Goal: Transaction & Acquisition: Purchase product/service

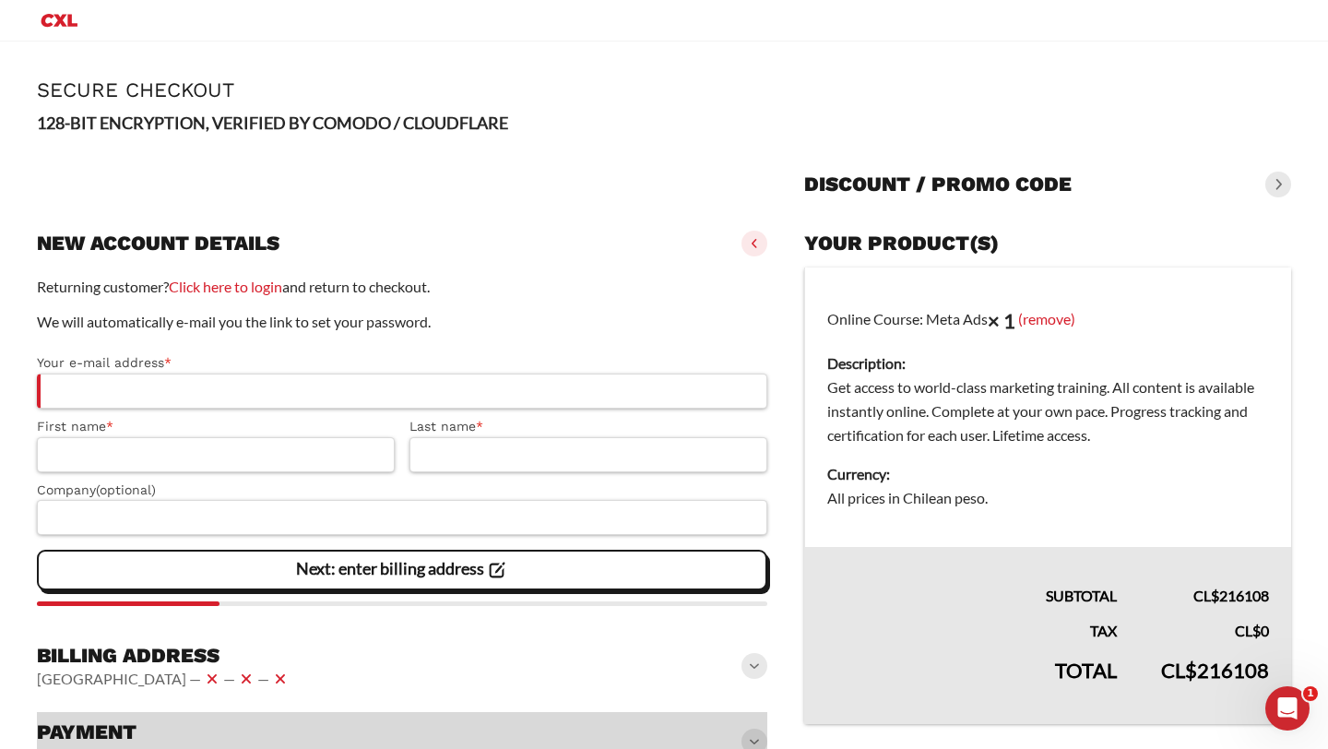
click at [647, 325] on p "We will automatically e-mail you the link to set your password." at bounding box center [402, 322] width 730 height 24
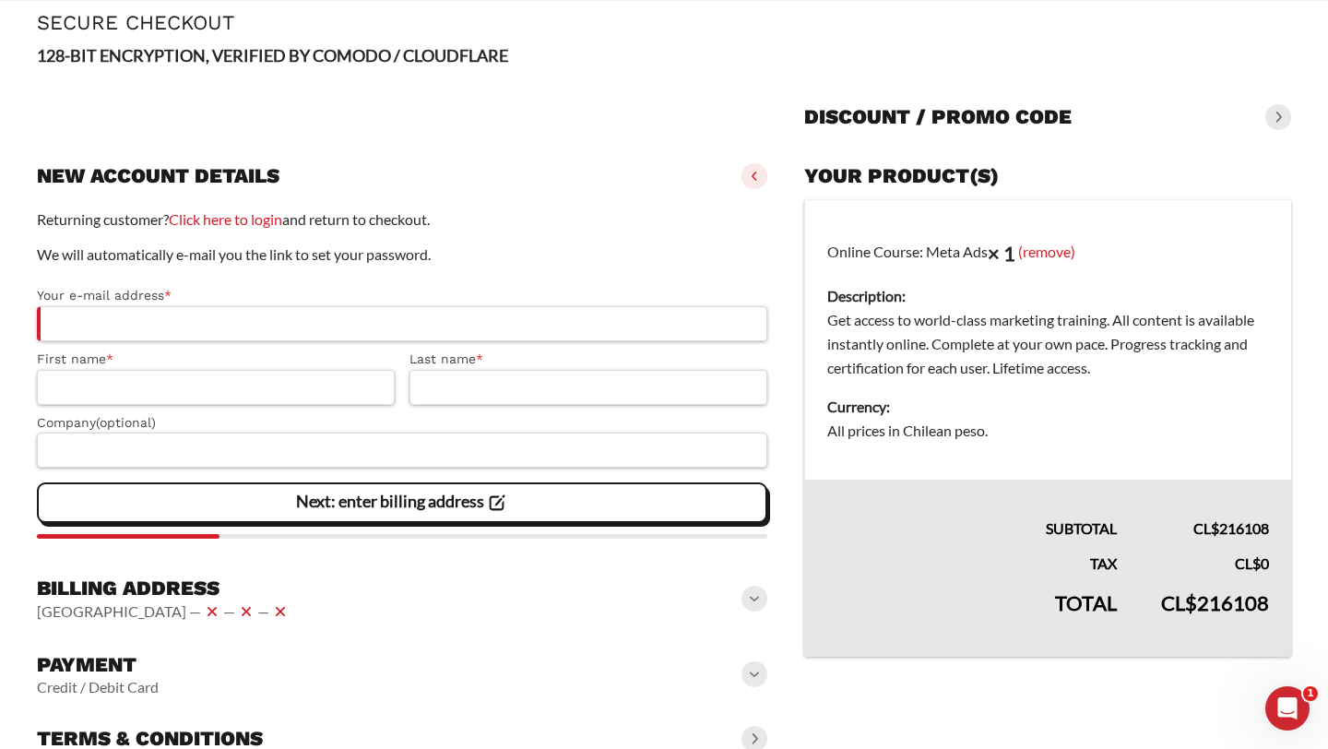
scroll to position [148, 0]
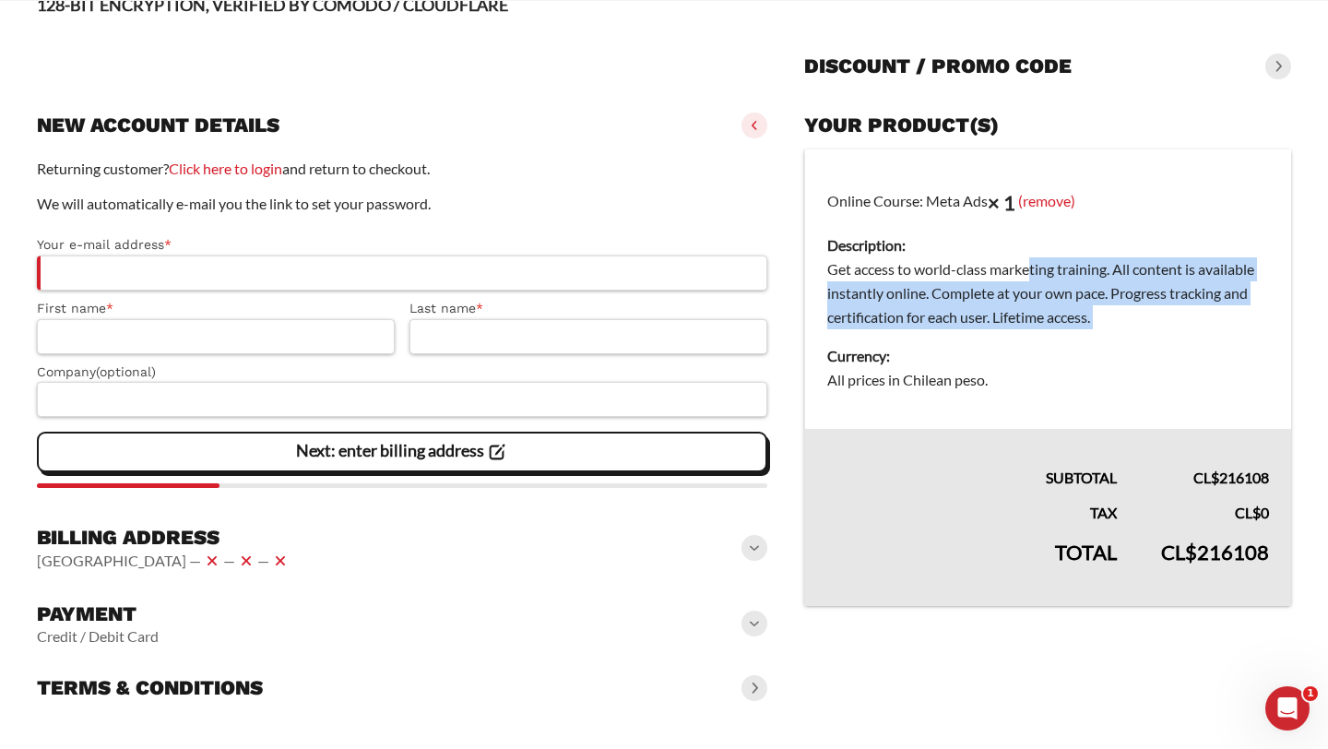
drag, startPoint x: 1030, startPoint y: 270, endPoint x: 1025, endPoint y: 332, distance: 62.0
click at [1025, 332] on td "Online Course: Meta Ads × 1 (remove) Description: Get access to world-class mar…" at bounding box center [1048, 289] width 487 height 280
click at [1020, 318] on dd "Get access to world-class marketing training. All content is available instantl…" at bounding box center [1048, 293] width 442 height 72
drag, startPoint x: 1082, startPoint y: 317, endPoint x: 1081, endPoint y: 266, distance: 50.7
click at [1081, 267] on dd "Get access to world-class marketing training. All content is available instantl…" at bounding box center [1048, 293] width 442 height 72
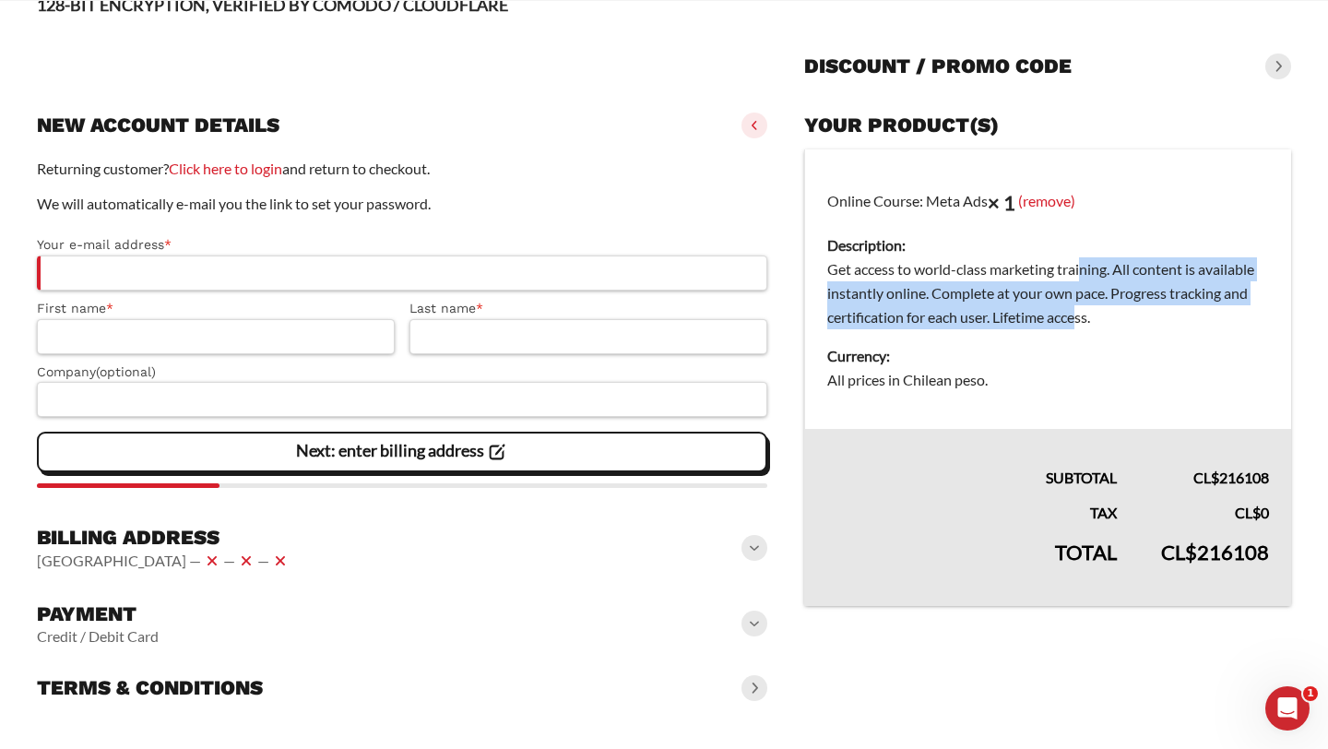
click at [1081, 266] on dd "Get access to world-class marketing training. All content is available instantl…" at bounding box center [1048, 293] width 442 height 72
drag, startPoint x: 1081, startPoint y: 266, endPoint x: 1081, endPoint y: 319, distance: 52.6
click at [1081, 319] on dd "Get access to world-class marketing training. All content is available instantl…" at bounding box center [1048, 293] width 442 height 72
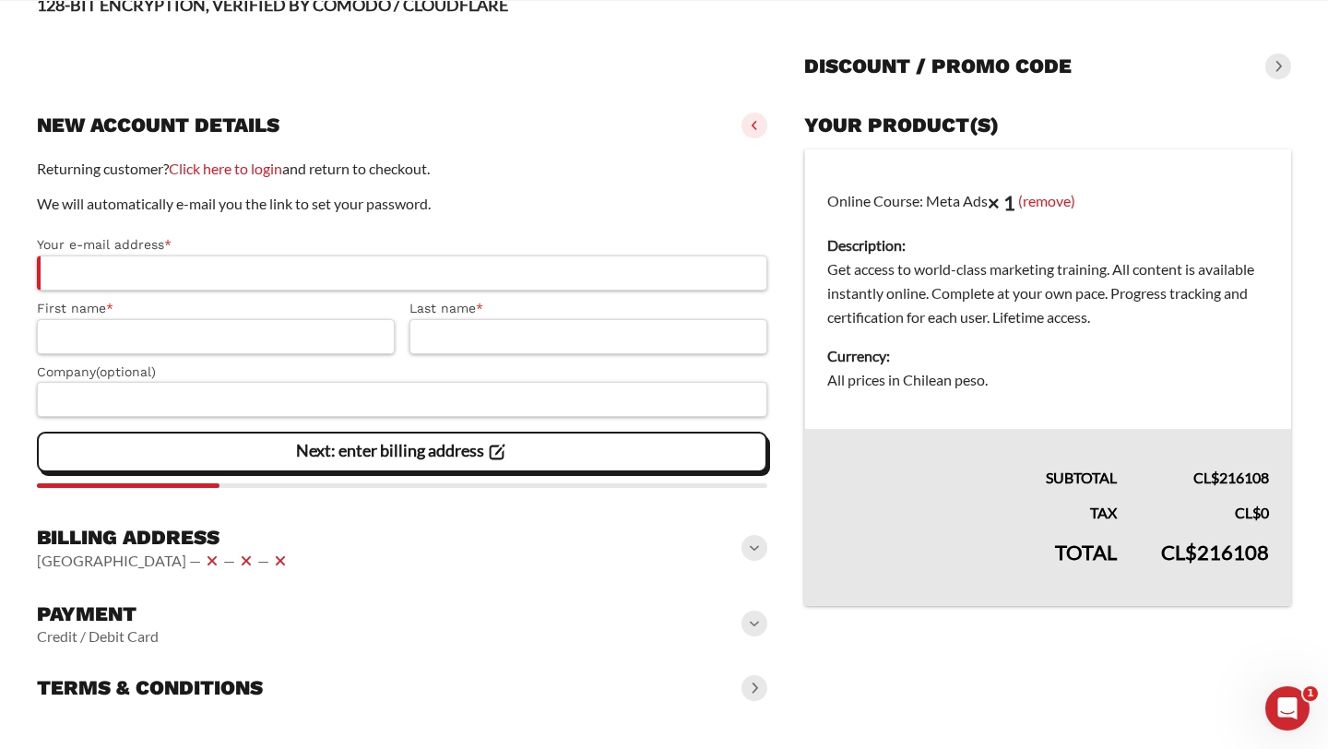
click at [1080, 320] on dd "Get access to world-class marketing training. All content is available instantl…" at bounding box center [1048, 293] width 442 height 72
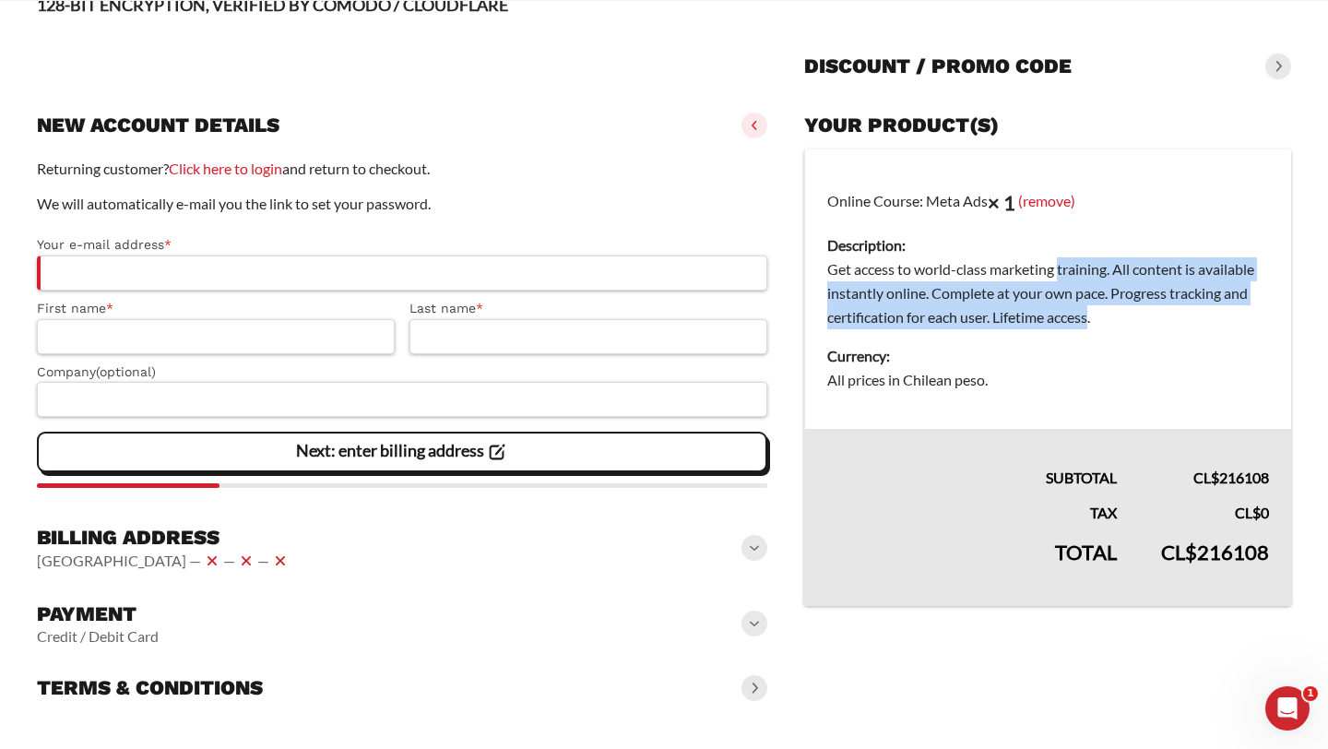
drag, startPoint x: 1080, startPoint y: 320, endPoint x: 1089, endPoint y: 268, distance: 52.5
click at [1088, 269] on dd "Get access to world-class marketing training. All content is available instantl…" at bounding box center [1048, 293] width 442 height 72
click at [1089, 268] on dd "Get access to world-class marketing training. All content is available instantl…" at bounding box center [1048, 293] width 442 height 72
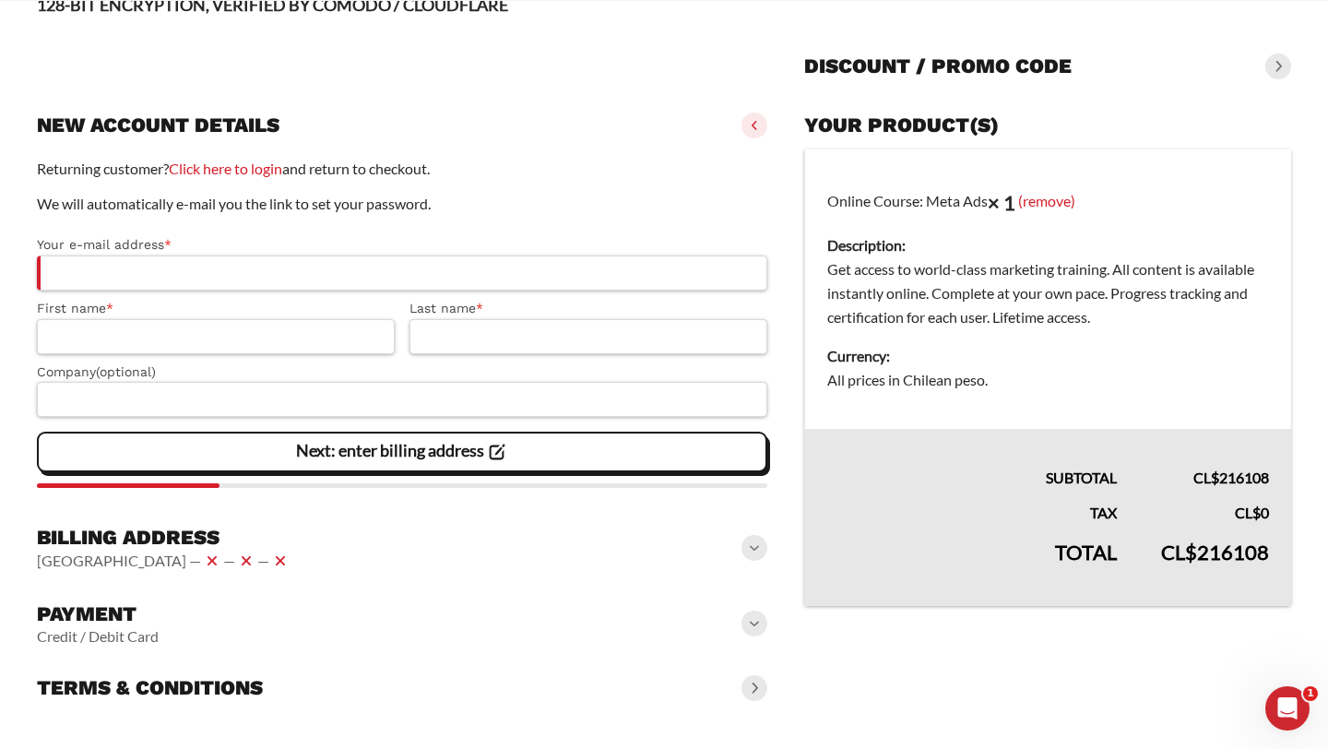
scroll to position [0, 0]
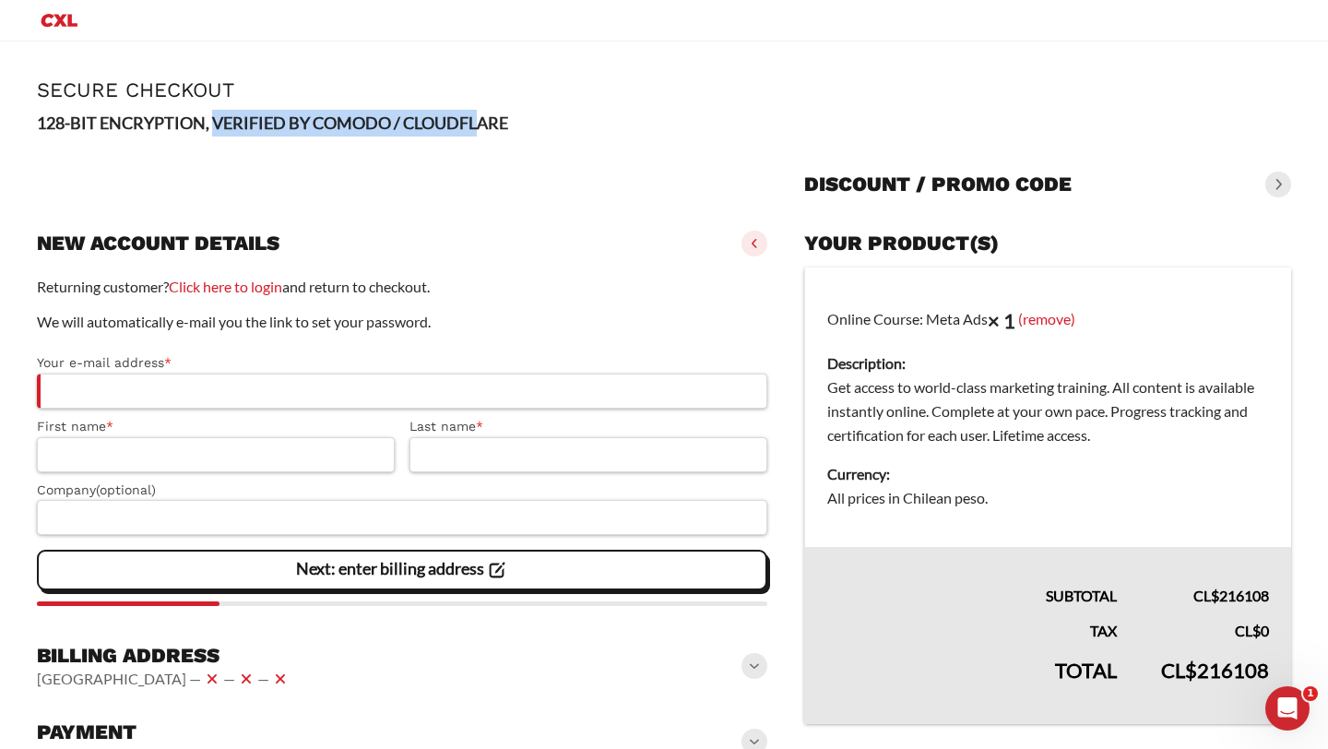
drag, startPoint x: 217, startPoint y: 124, endPoint x: 477, endPoint y: 134, distance: 260.2
click at [477, 134] on p "128-BIT ENCRYPTION, VERIFIED BY COMODO / CLOUDFLARE" at bounding box center [664, 123] width 1254 height 27
drag, startPoint x: 477, startPoint y: 134, endPoint x: 278, endPoint y: 134, distance: 199.2
click at [278, 134] on p "128-BIT ENCRYPTION, VERIFIED BY COMODO / CLOUDFLARE" at bounding box center [664, 123] width 1254 height 27
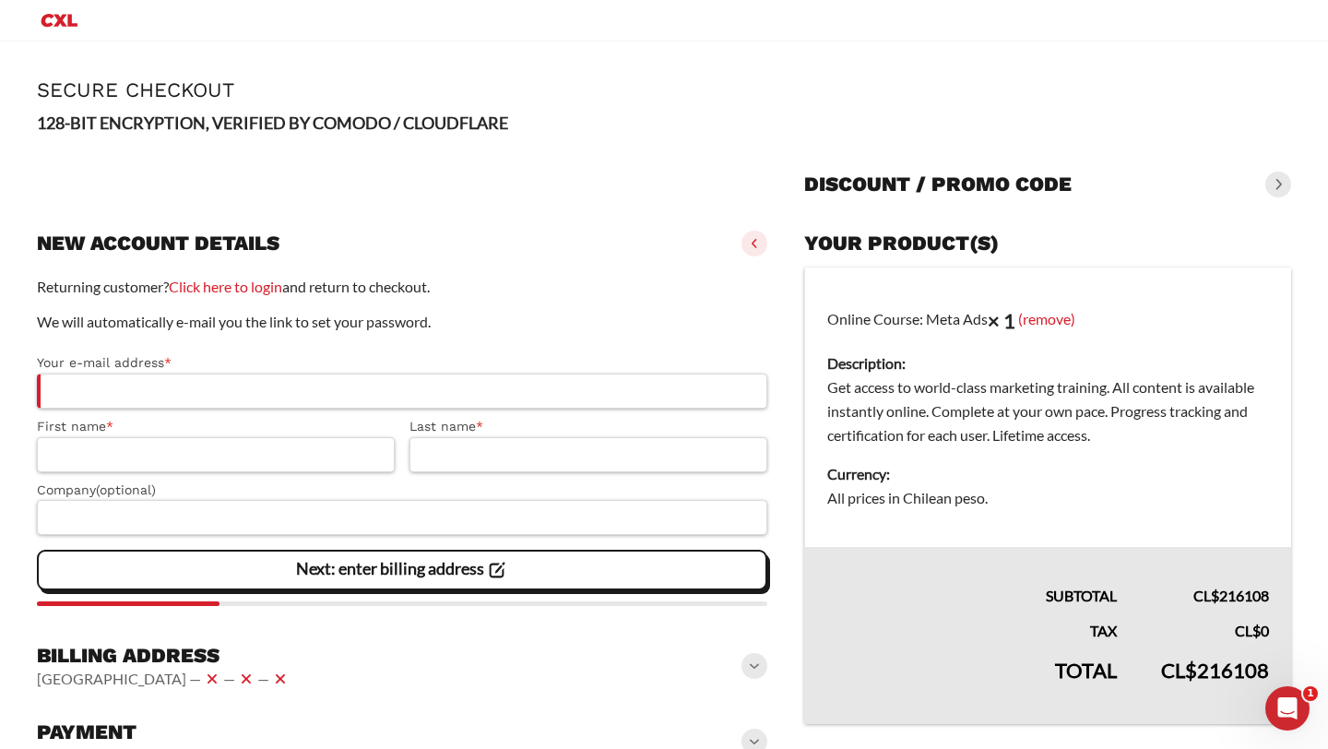
click at [248, 133] on strong "128-BIT ENCRYPTION, VERIFIED BY COMODO / CLOUDFLARE" at bounding box center [272, 122] width 471 height 20
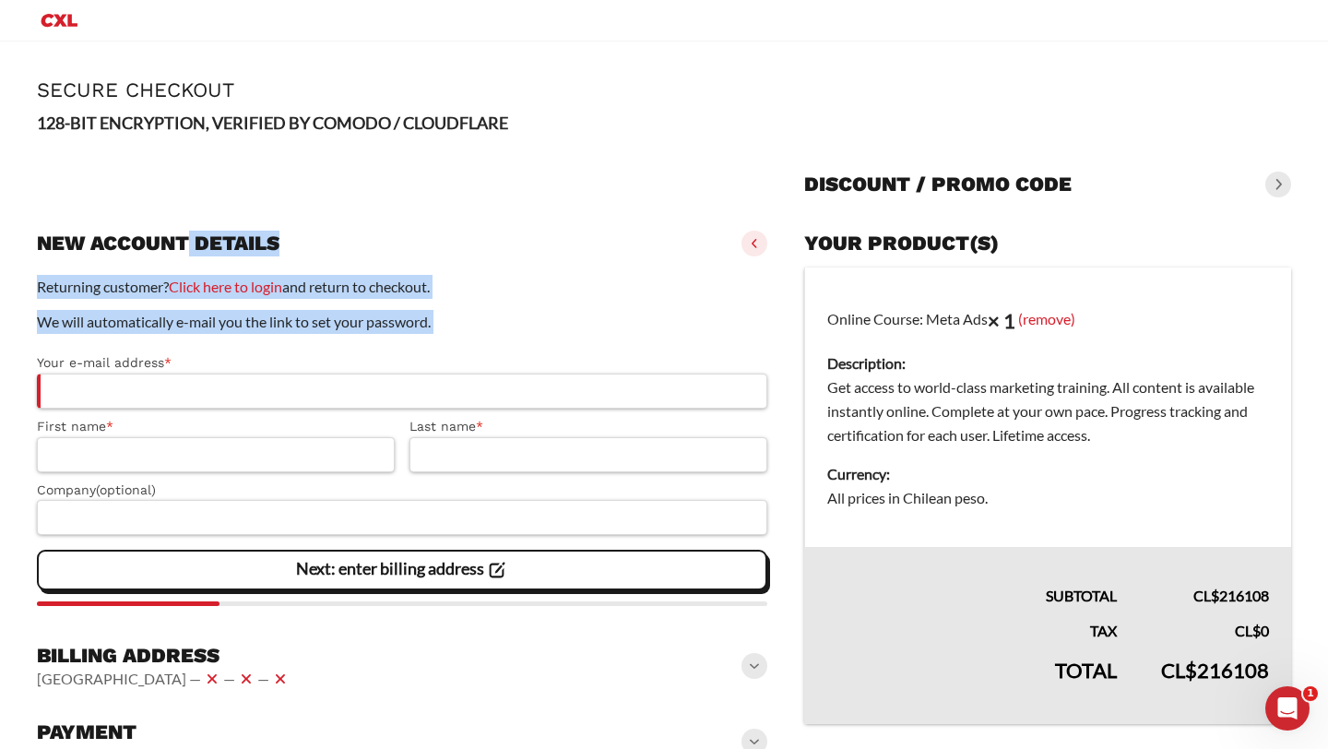
drag, startPoint x: 174, startPoint y: 334, endPoint x: 187, endPoint y: 231, distance: 103.2
click at [187, 231] on cxl-checkout-details "New account details Returning customer? Click here to login and return to check…" at bounding box center [402, 421] width 730 height 397
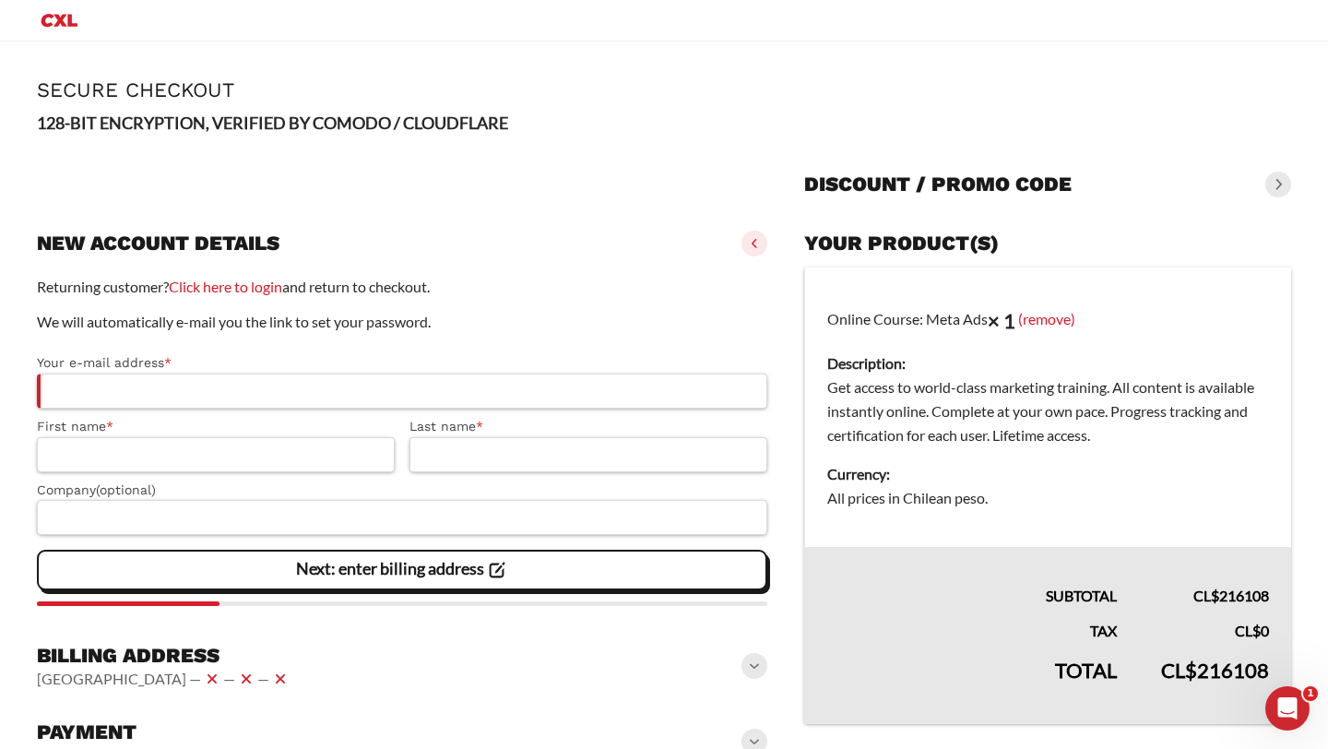
click at [187, 231] on h3 "New account details" at bounding box center [158, 244] width 243 height 26
